Goal: Information Seeking & Learning: Learn about a topic

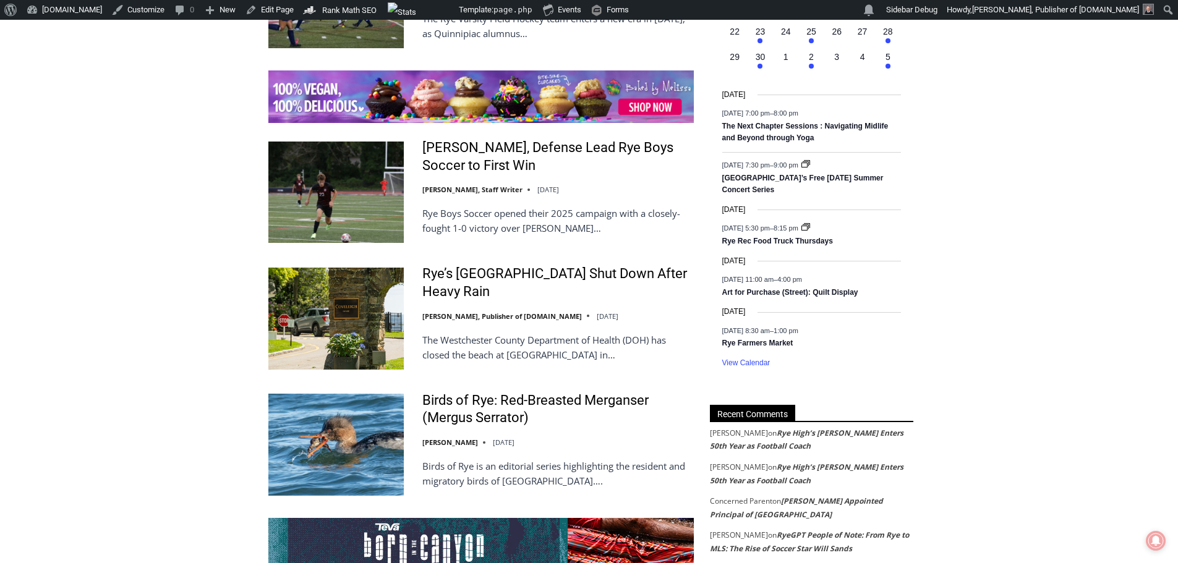
scroll to position [1917, 0]
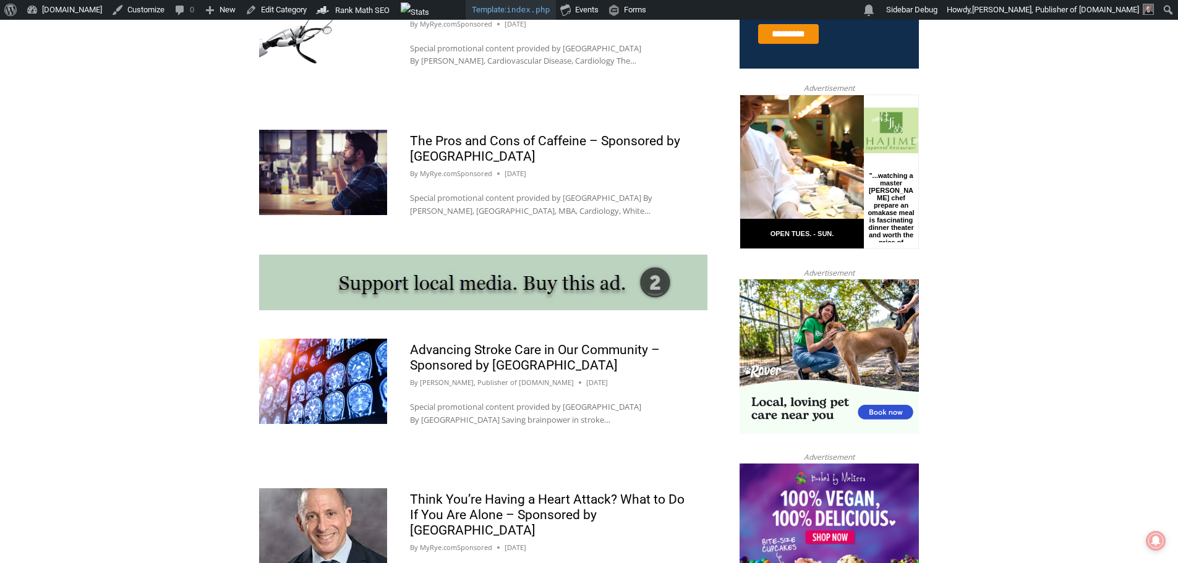
scroll to position [804, 0]
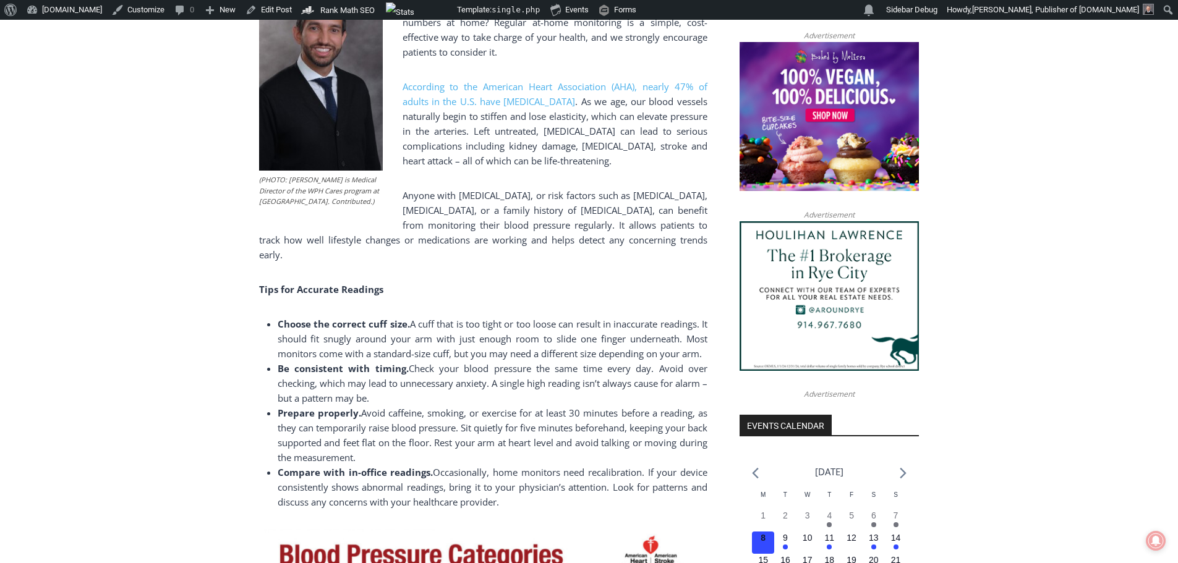
scroll to position [1175, 0]
